Goal: Use online tool/utility: Utilize a website feature to perform a specific function

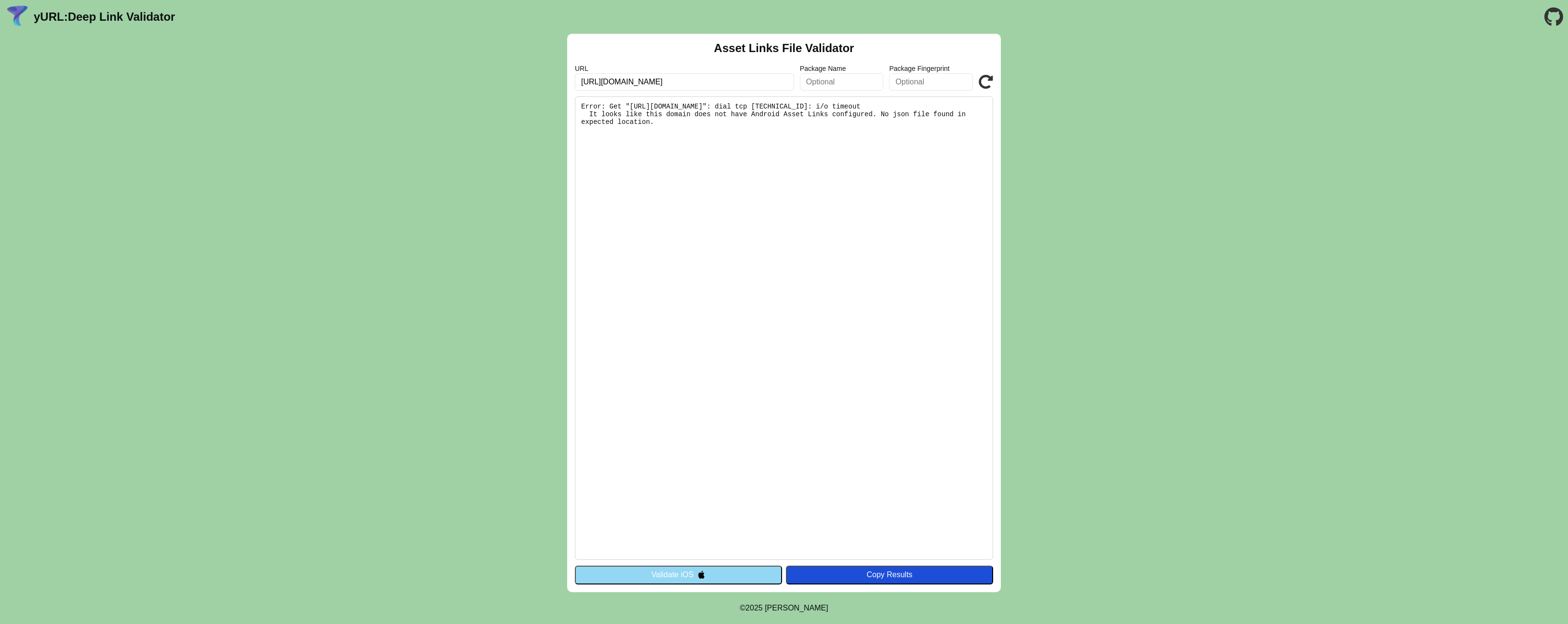
click at [727, 289] on pre "Error: Get "[URL][DOMAIN_NAME]": dial tcp [TECHNICAL_ID]: i/o timeout It looks …" at bounding box center [784, 328] width 418 height 463
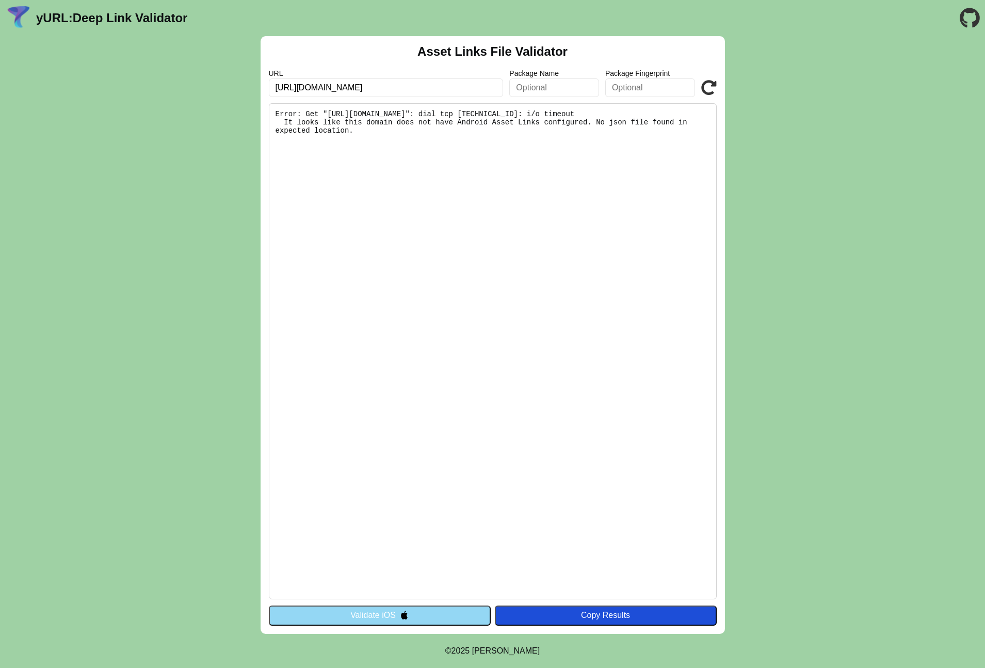
click at [529, 291] on pre "Error: Get "[URL][DOMAIN_NAME]": dial tcp [TECHNICAL_ID]: i/o timeout It looks …" at bounding box center [493, 351] width 448 height 496
click at [375, 89] on input "[URL][DOMAIN_NAME]" at bounding box center [386, 87] width 235 height 19
click button "Validate" at bounding box center [0, 0] width 0 height 0
click at [701, 78] on div "URL https://myusbk.usb.ch Package Name Package Fingerprint Validate" at bounding box center [493, 83] width 448 height 28
drag, startPoint x: 708, startPoint y: 85, endPoint x: 713, endPoint y: 92, distance: 8.3
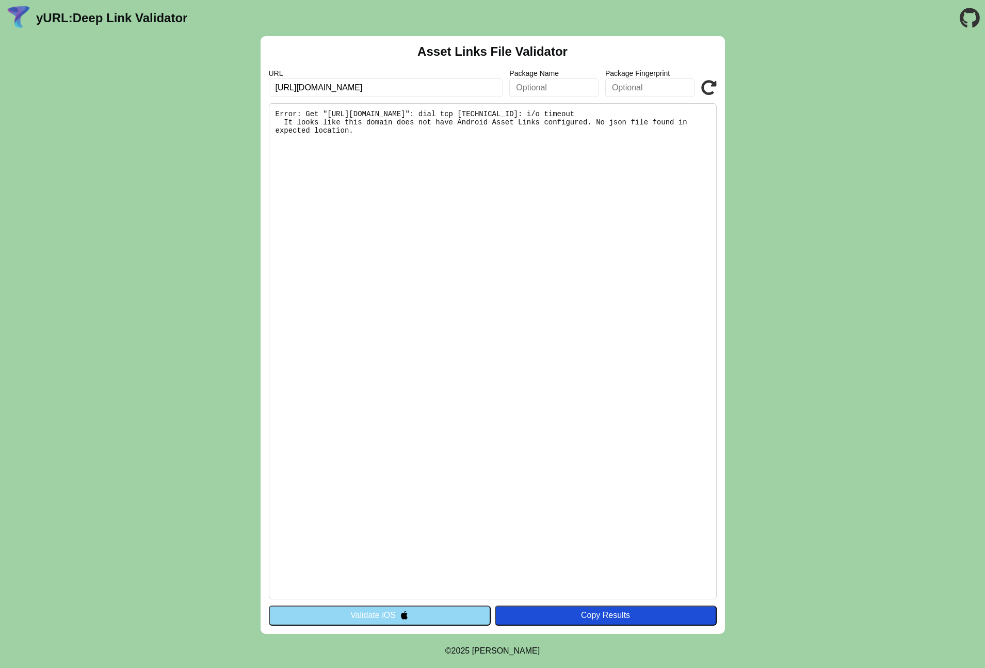
click at [708, 85] on icon at bounding box center [708, 87] width 15 height 15
drag, startPoint x: 797, startPoint y: 158, endPoint x: 797, endPoint y: 164, distance: 5.2
click at [797, 159] on div "Asset Links File Validator URL https://myusbk.usb.ch Package Name Package Finge…" at bounding box center [492, 335] width 985 height 598
drag, startPoint x: 605, startPoint y: 114, endPoint x: 709, endPoint y: 117, distance: 103.8
click at [709, 117] on pre "Error: Get "[URL][DOMAIN_NAME]": dial tcp [TECHNICAL_ID]: i/o timeout It looks …" at bounding box center [493, 351] width 448 height 496
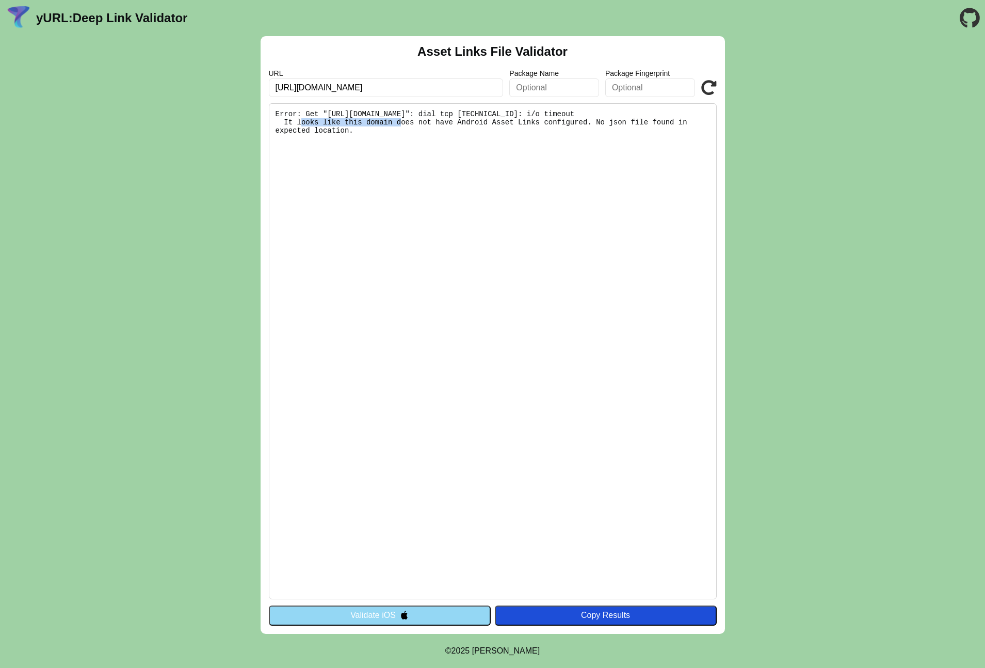
click at [673, 116] on pre "Error: Get "[URL][DOMAIN_NAME]": dial tcp [TECHNICAL_ID]: i/o timeout It looks …" at bounding box center [493, 351] width 448 height 496
click at [353, 119] on pre "Error: Get "[URL][DOMAIN_NAME]": dial tcp [TECHNICAL_ID]: i/o timeout It looks …" at bounding box center [493, 351] width 448 height 496
drag, startPoint x: 352, startPoint y: 140, endPoint x: 256, endPoint y: 112, distance: 99.4
click at [256, 112] on div "Asset Links File Validator URL https://myusbk.usb.ch Package Name Package Finge…" at bounding box center [492, 335] width 985 height 598
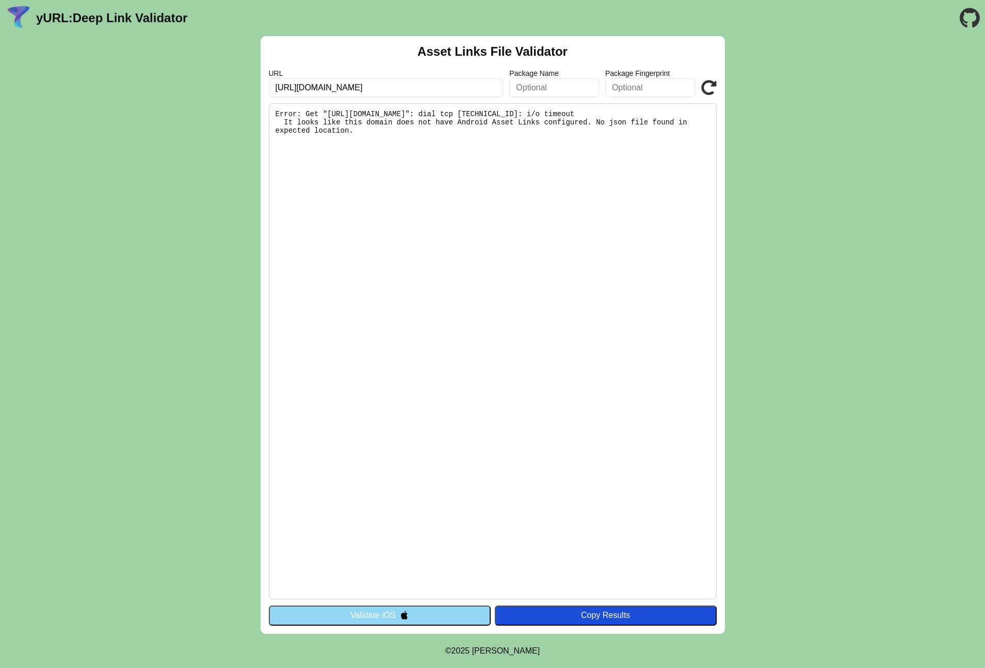
copy pre "Error: Get "[URL][DOMAIN_NAME]": dial tcp [TECHNICAL_ID]: i/o timeout It looks …"
